Goal: Task Accomplishment & Management: Manage account settings

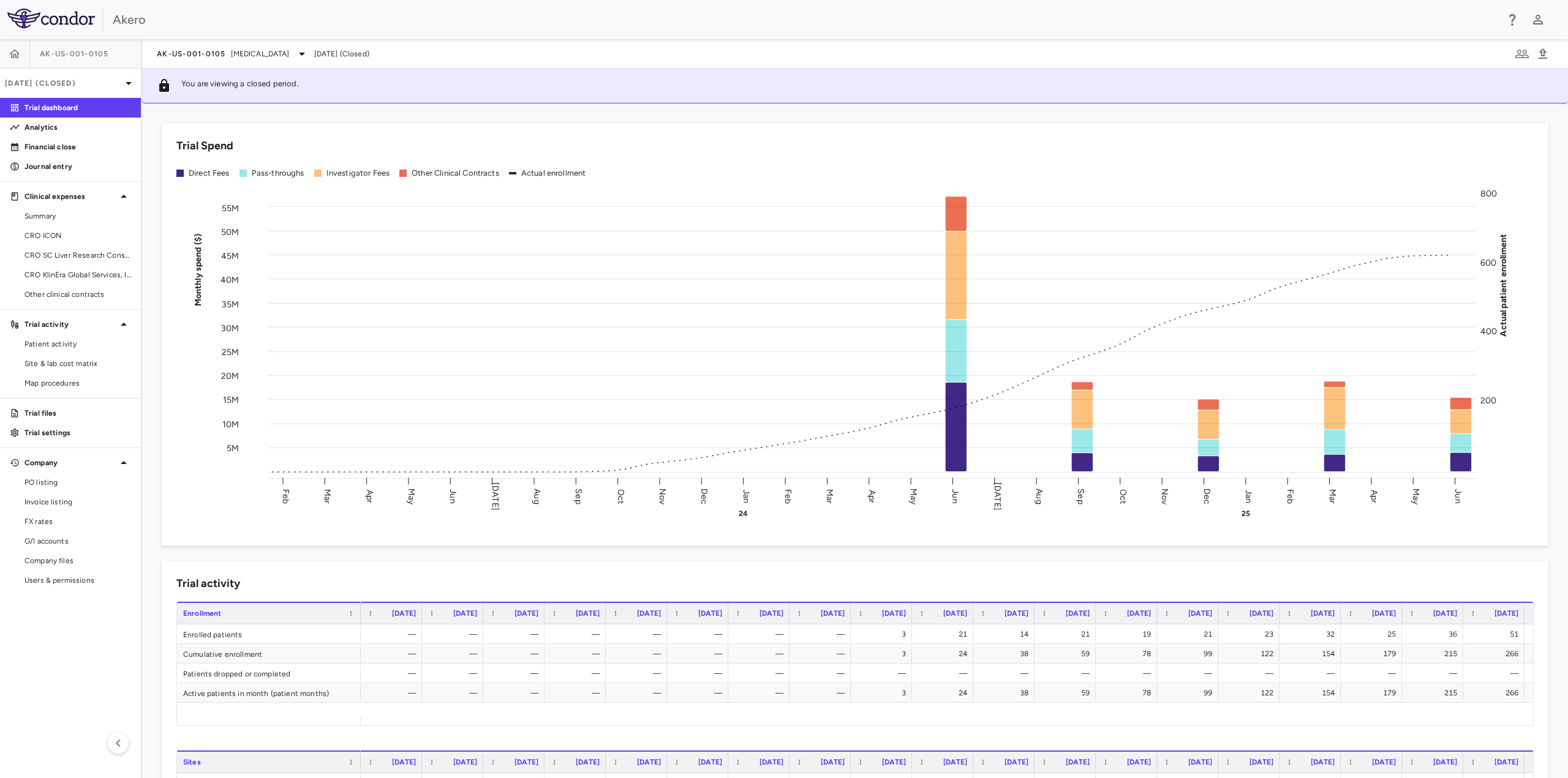
click at [112, 17] on div "Akero" at bounding box center [784, 20] width 1568 height 40
click at [81, 11] on img at bounding box center [51, 18] width 87 height 20
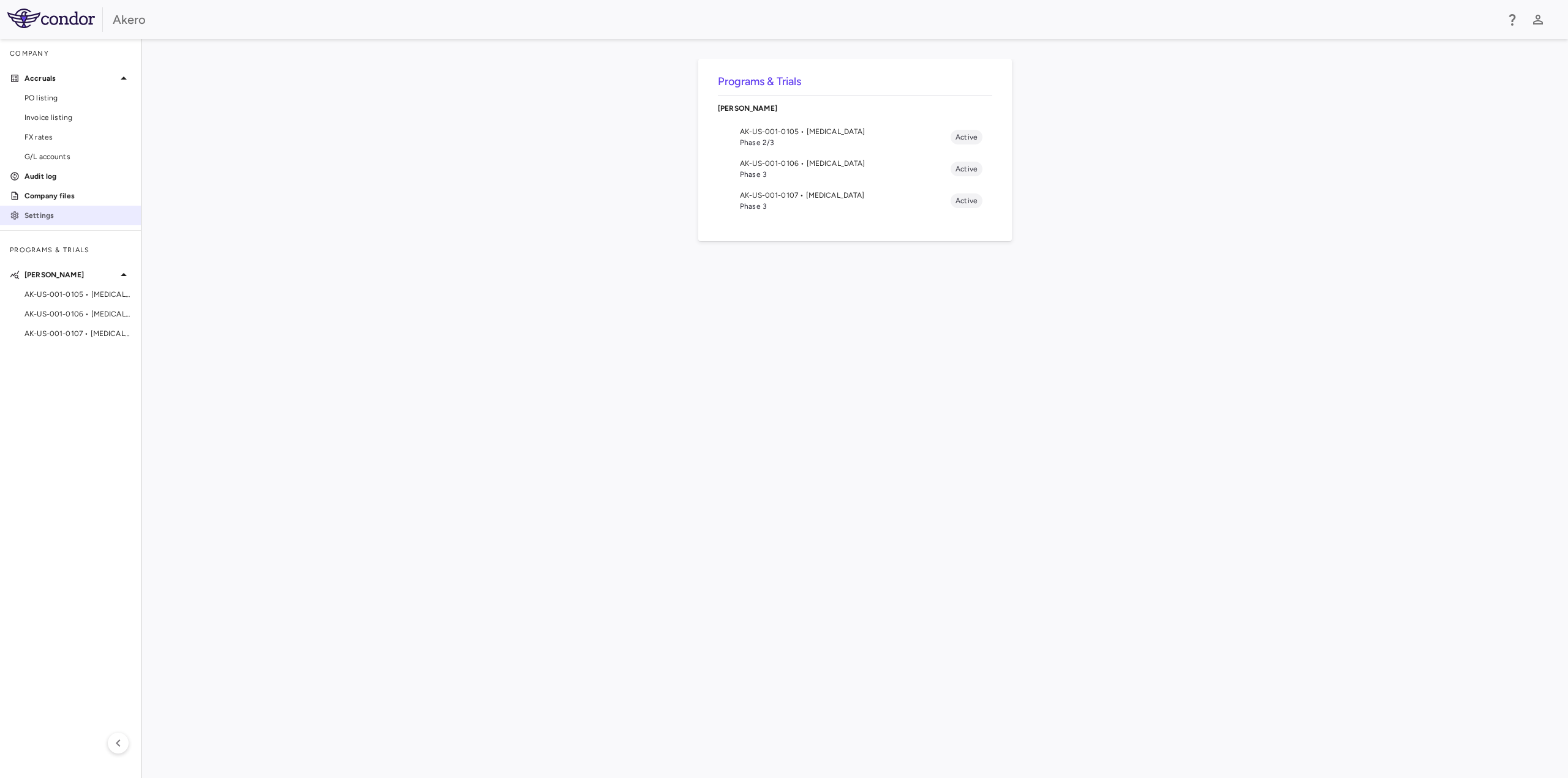
click at [52, 213] on p "Settings" at bounding box center [78, 215] width 106 height 11
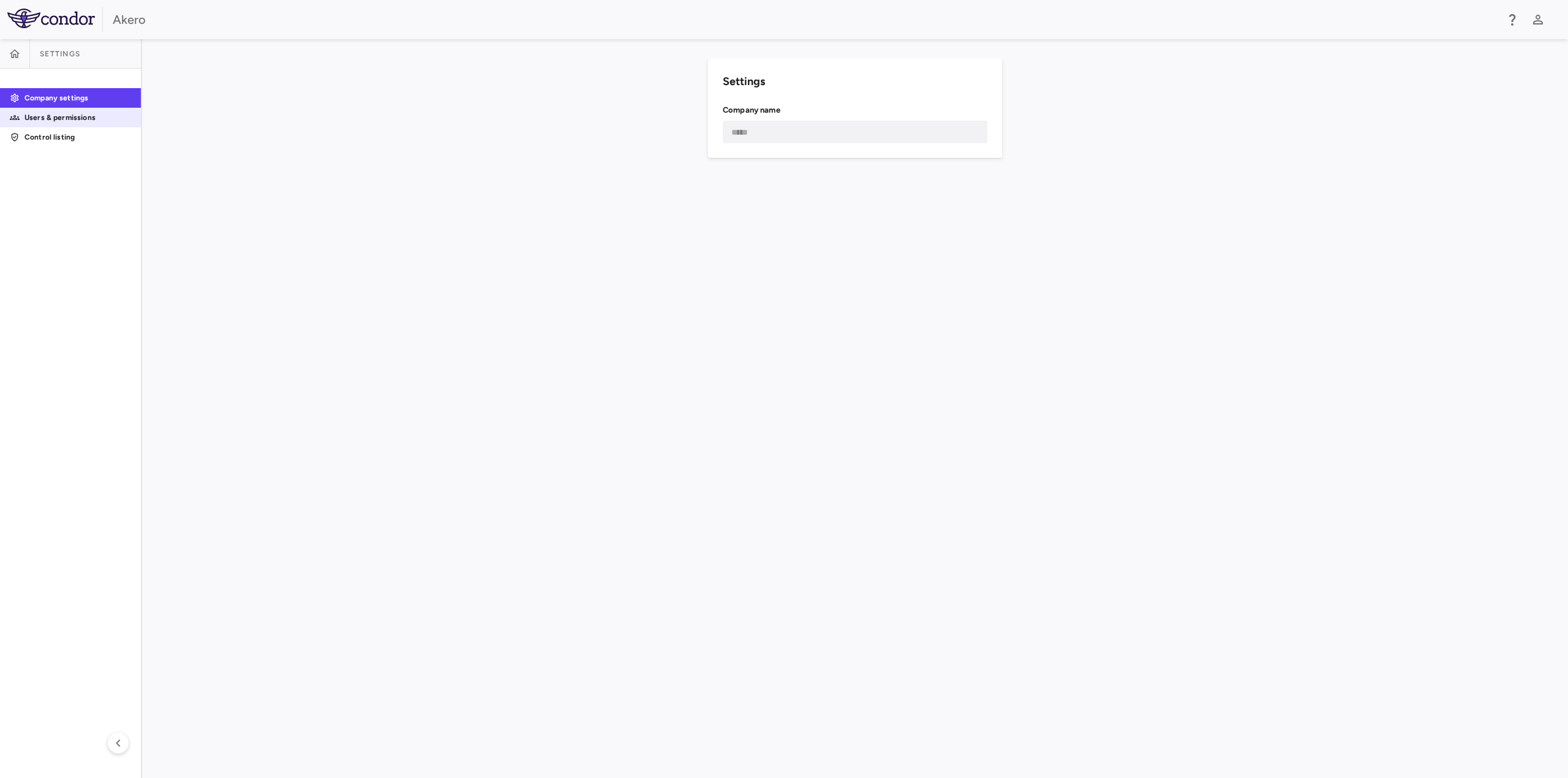
click at [50, 119] on p "Users & permissions" at bounding box center [78, 117] width 106 height 11
